Goal: Information Seeking & Learning: Learn about a topic

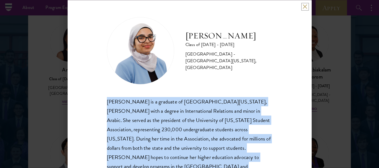
scroll to position [17, 0]
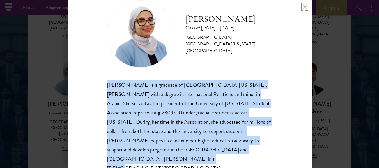
click at [303, 6] on button at bounding box center [305, 6] width 5 height 5
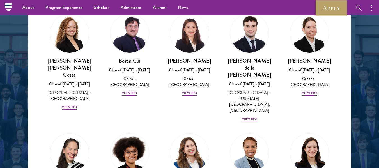
scroll to position [667, 0]
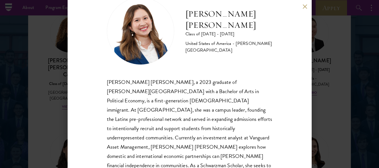
scroll to position [18, 0]
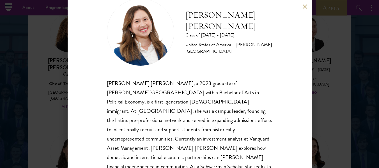
click at [305, 8] on button at bounding box center [305, 6] width 5 height 5
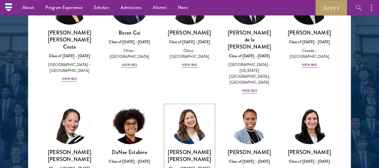
scroll to position [695, 0]
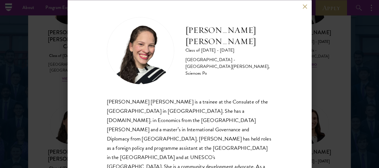
click at [305, 9] on button at bounding box center [305, 6] width 5 height 5
